Goal: Download file/media: Obtain a digital file from the website

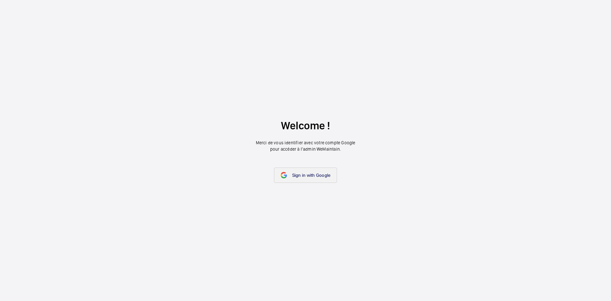
click at [320, 173] on span "Sign in with Google" at bounding box center [311, 175] width 39 height 5
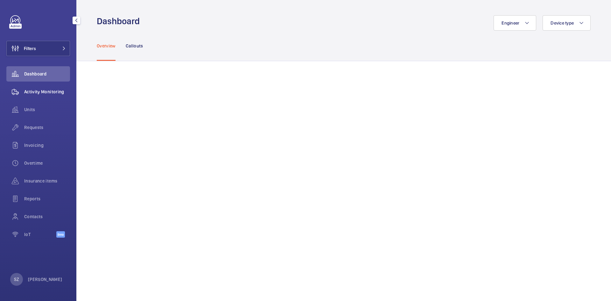
click at [56, 94] on span "Activity Monitoring" at bounding box center [47, 92] width 46 height 6
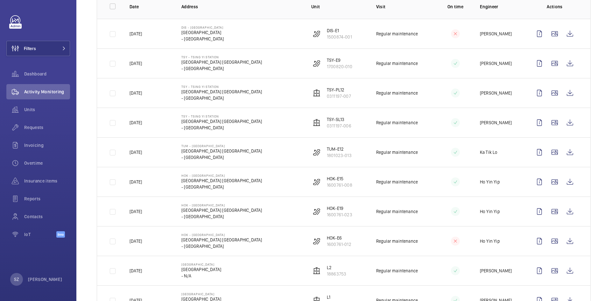
scroll to position [96, 0]
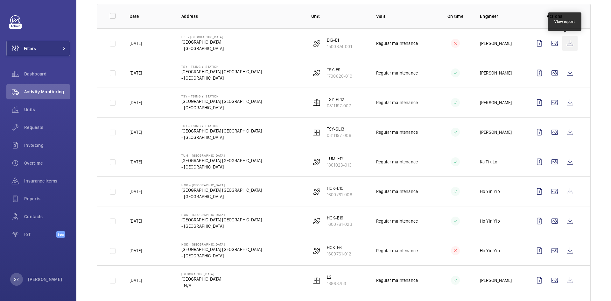
click at [565, 42] on wm-front-icon-button at bounding box center [570, 43] width 15 height 15
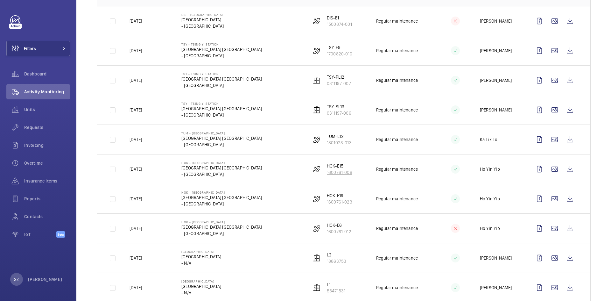
scroll to position [127, 0]
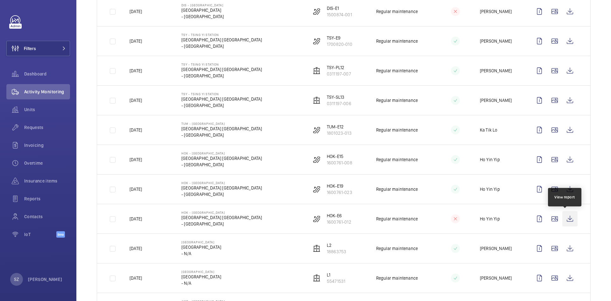
click at [566, 219] on wm-front-icon-button at bounding box center [570, 218] width 15 height 15
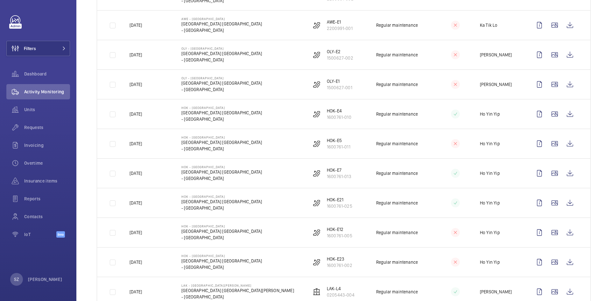
scroll to position [446, 0]
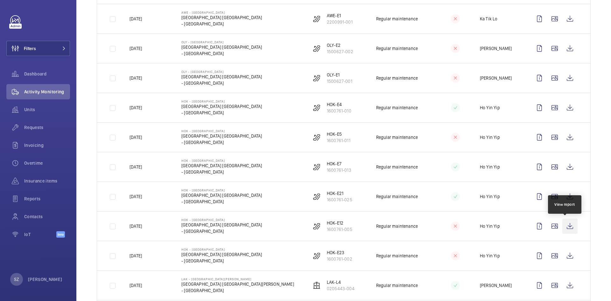
click at [563, 225] on wm-front-icon-button at bounding box center [570, 225] width 15 height 15
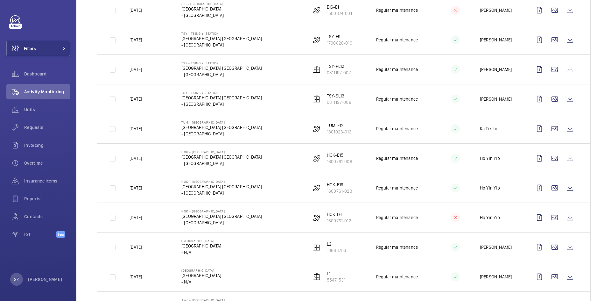
scroll to position [0, 0]
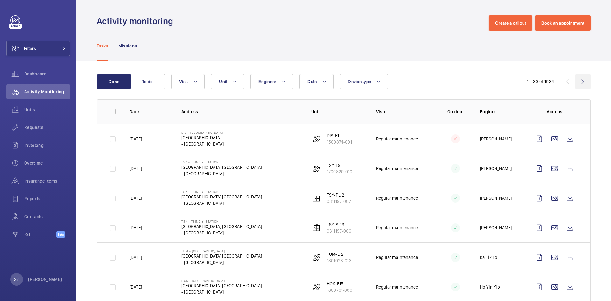
click at [578, 76] on wm-front-icon-button at bounding box center [583, 81] width 15 height 15
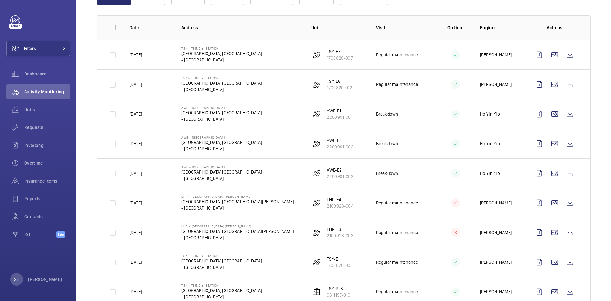
scroll to position [96, 0]
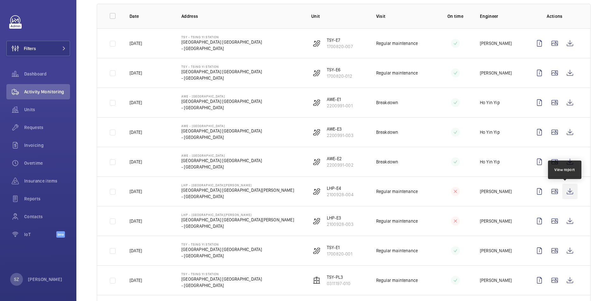
click at [568, 190] on wm-front-icon-button at bounding box center [570, 191] width 15 height 15
click at [570, 218] on wm-front-icon-button at bounding box center [570, 220] width 15 height 15
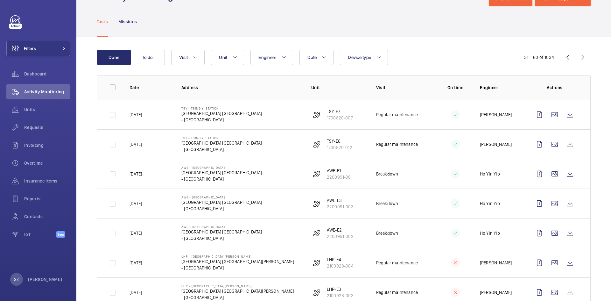
scroll to position [0, 0]
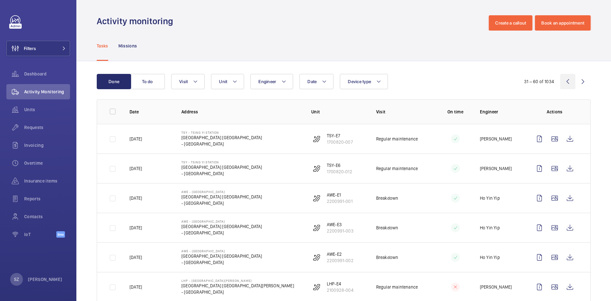
click at [562, 83] on wm-front-icon-button at bounding box center [567, 81] width 15 height 15
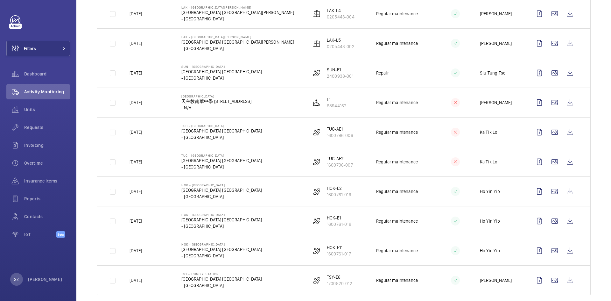
scroll to position [727, 0]
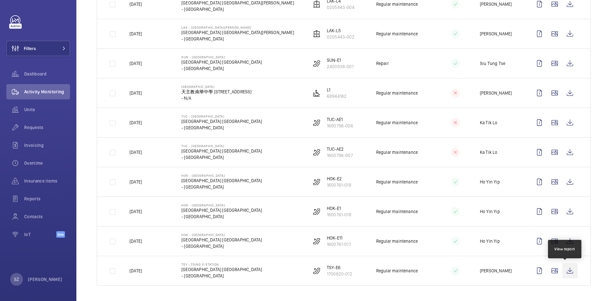
click at [571, 272] on wm-front-icon-button at bounding box center [570, 270] width 15 height 15
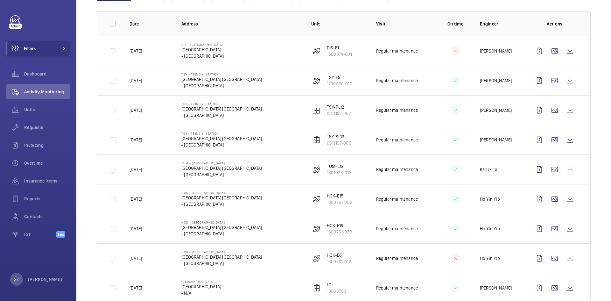
scroll to position [0, 0]
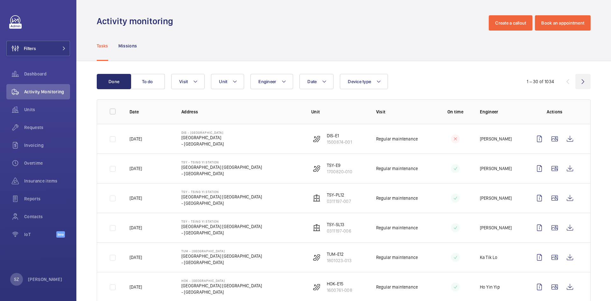
click at [576, 81] on wm-front-icon-button at bounding box center [583, 81] width 15 height 15
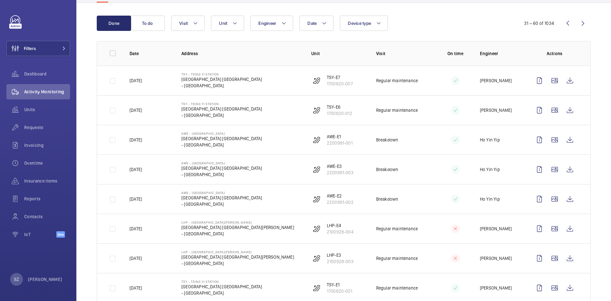
scroll to position [64, 0]
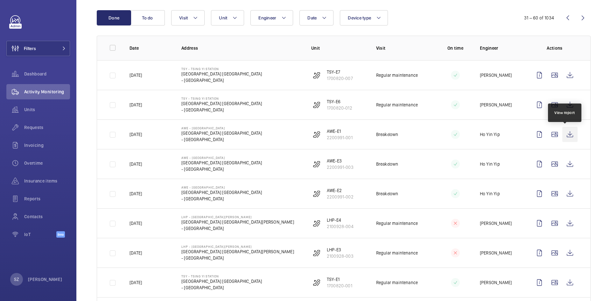
click at [569, 133] on wm-front-icon-button at bounding box center [570, 134] width 15 height 15
